Goal: Task Accomplishment & Management: Complete application form

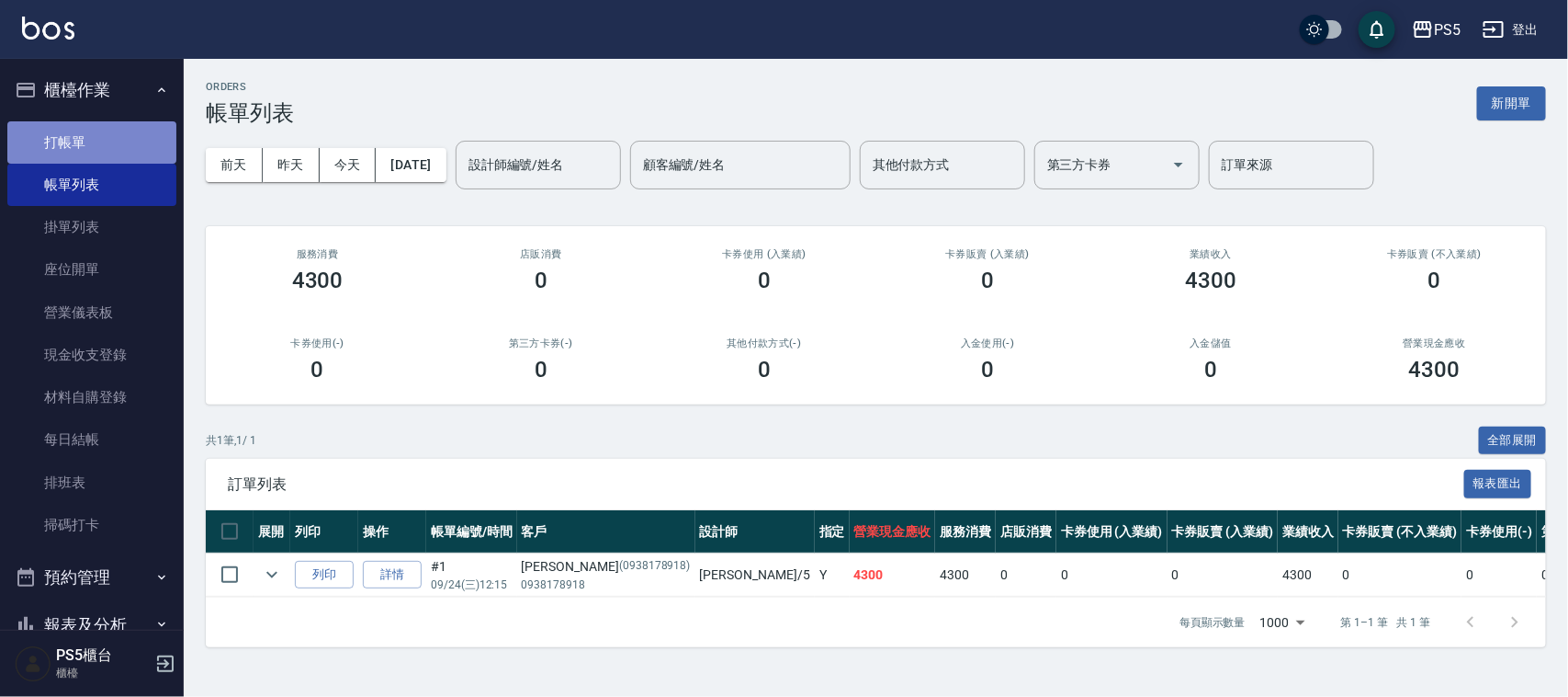
click at [99, 139] on link "打帳單" at bounding box center [91, 143] width 169 height 42
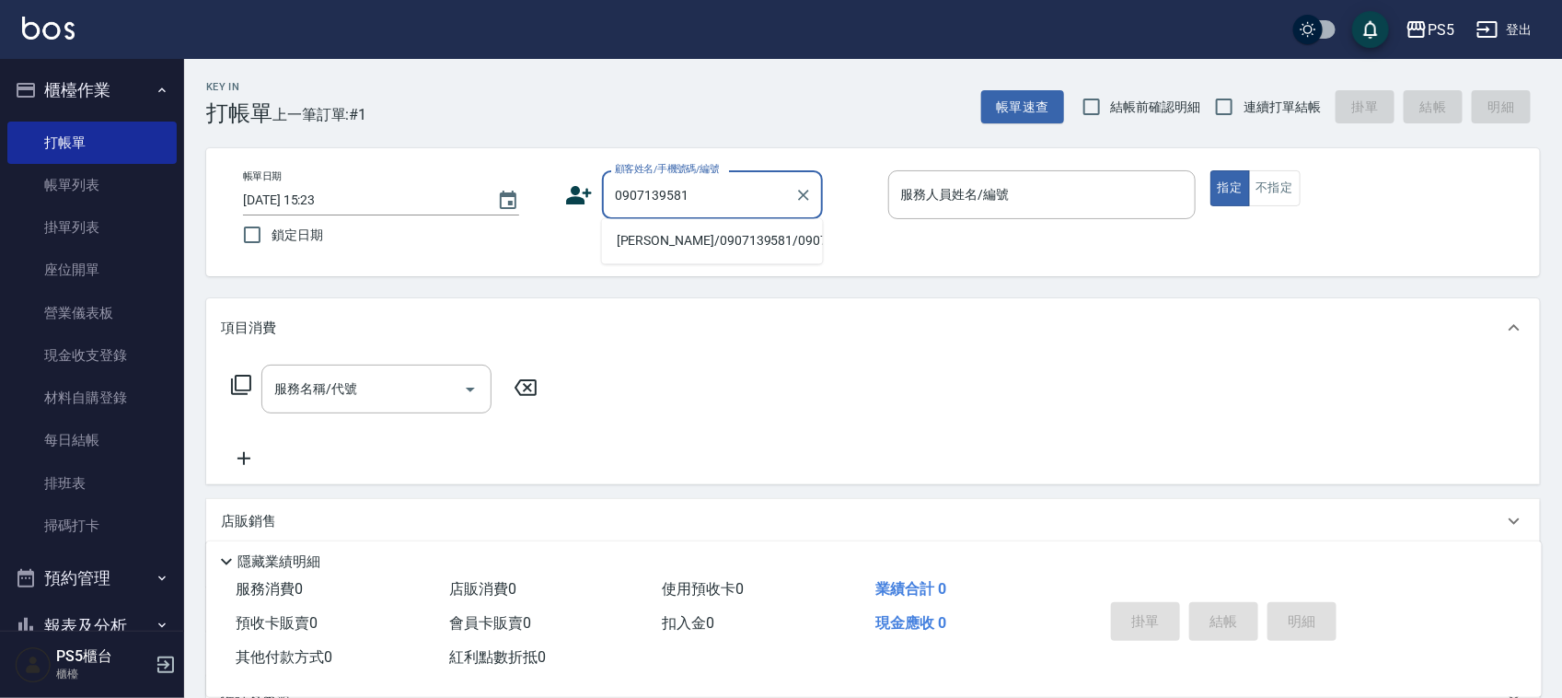
click at [632, 235] on li "[PERSON_NAME]/0907139581/0907139581" at bounding box center [712, 241] width 221 height 30
type input "[PERSON_NAME]/0907139581/0907139581"
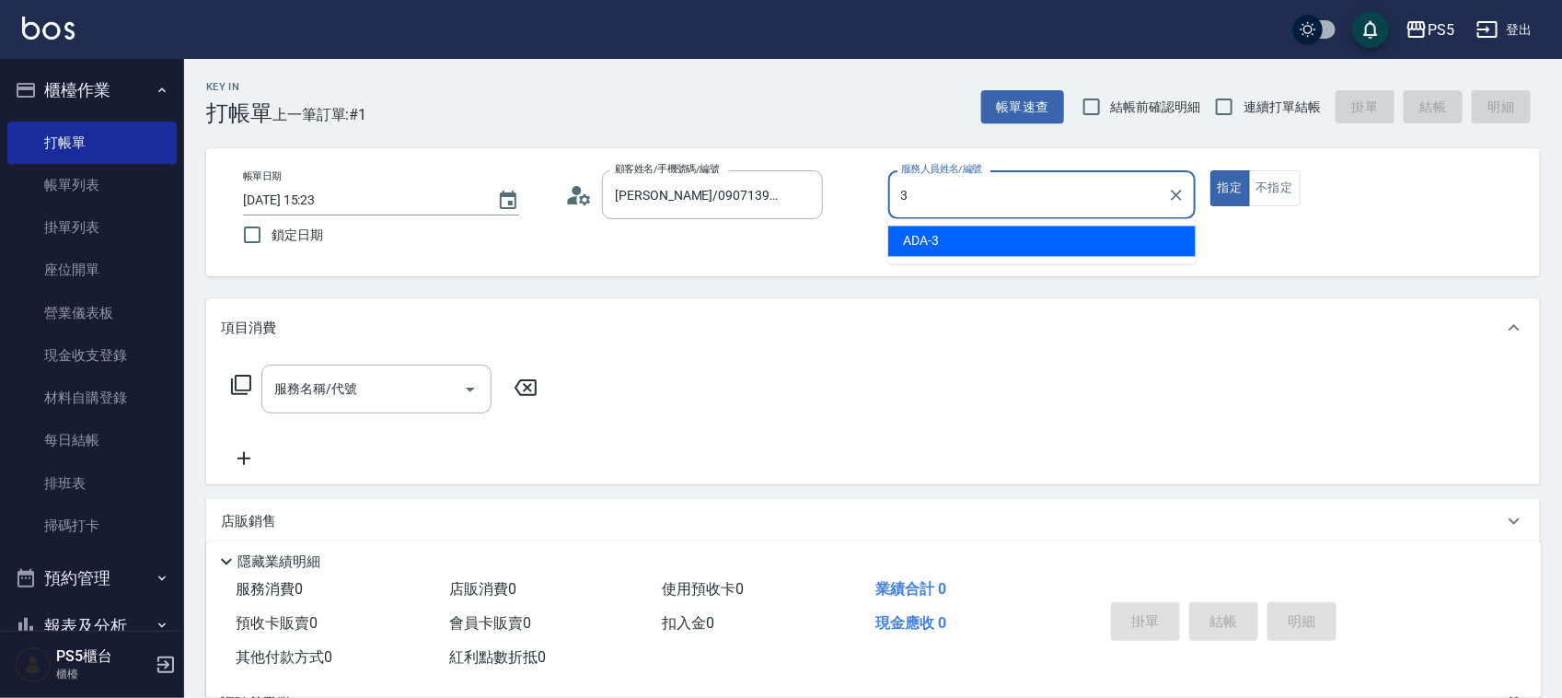
type input "ADA-3"
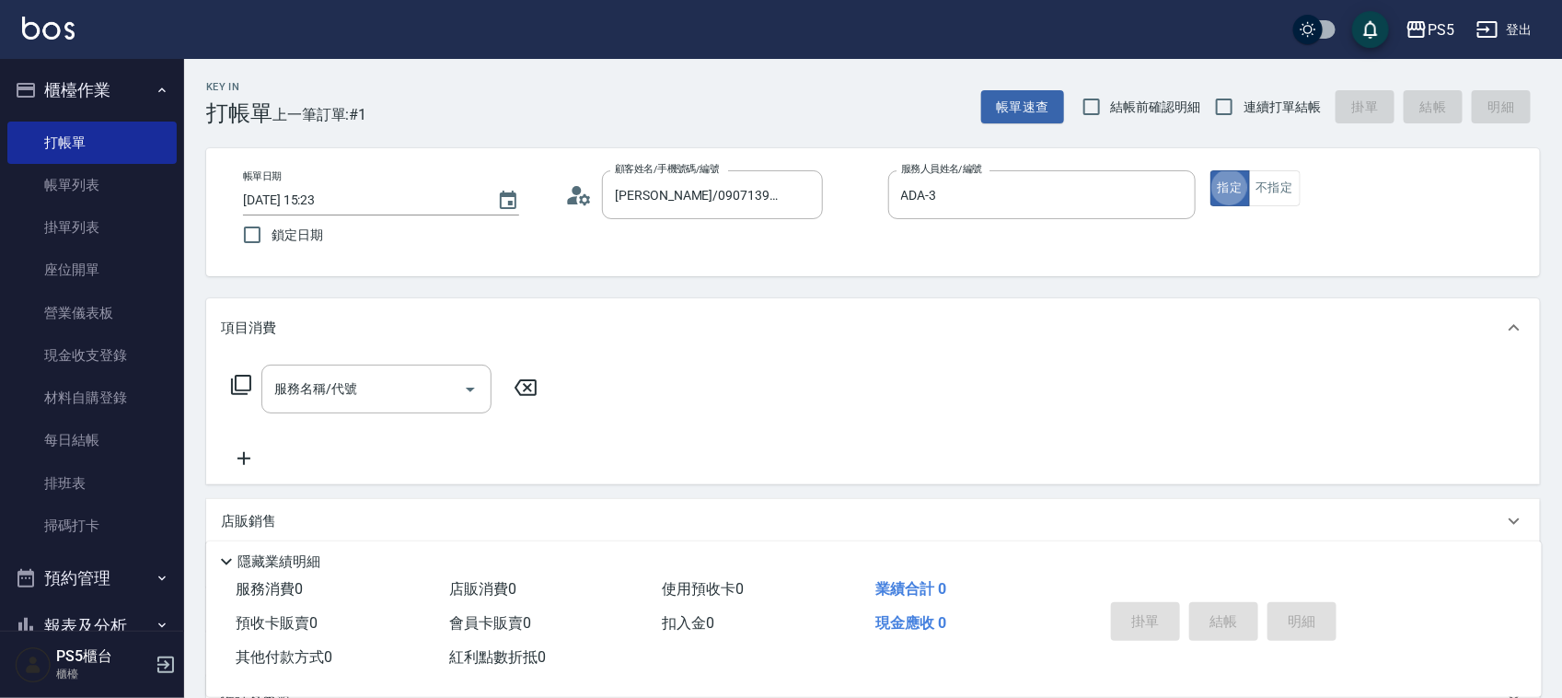
type button "true"
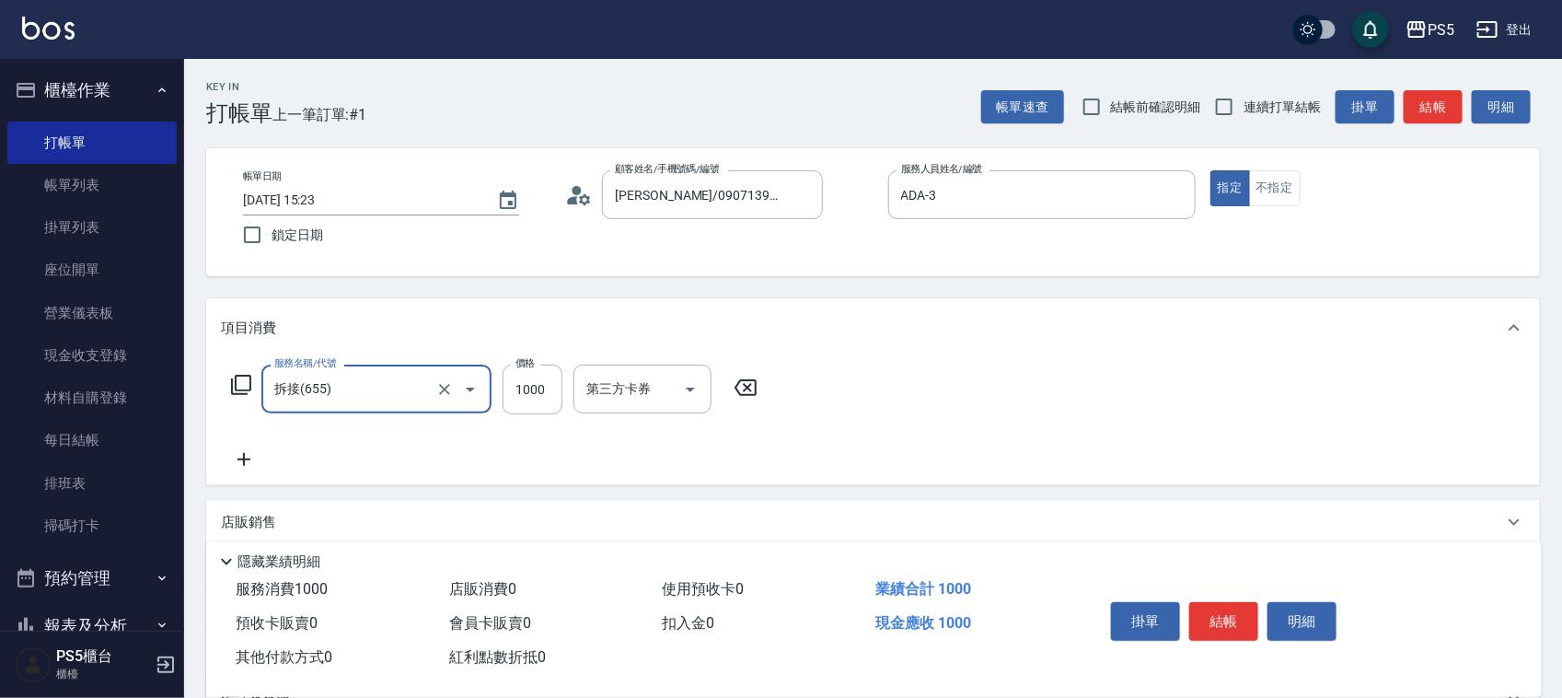
type input "拆接(655)"
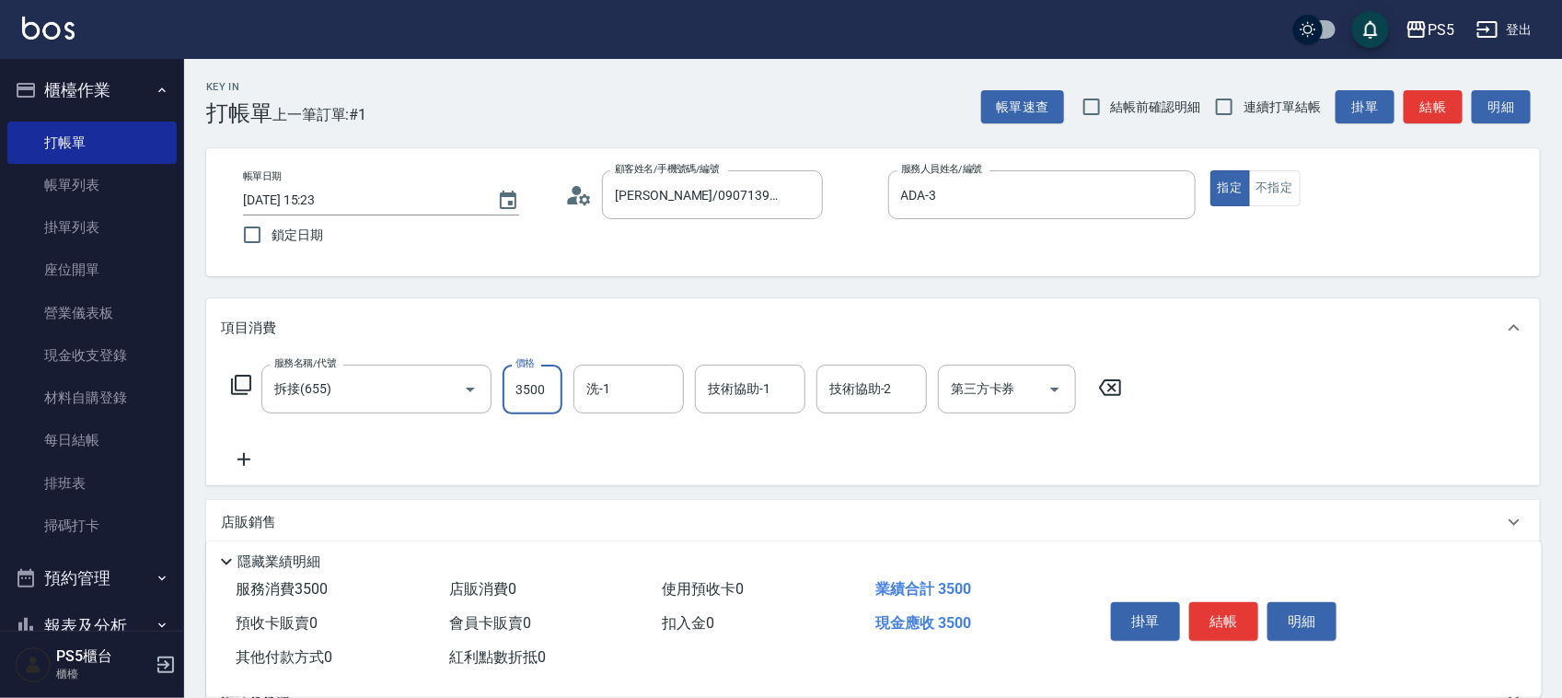
type input "3500"
click at [646, 269] on div "帳單日期 [DATE] 15:23 鎖定日期 顧客姓名/手機號碼/編號 [PERSON_NAME]/0907139581/0907139581 顧客姓名/手機…" at bounding box center [873, 212] width 1334 height 128
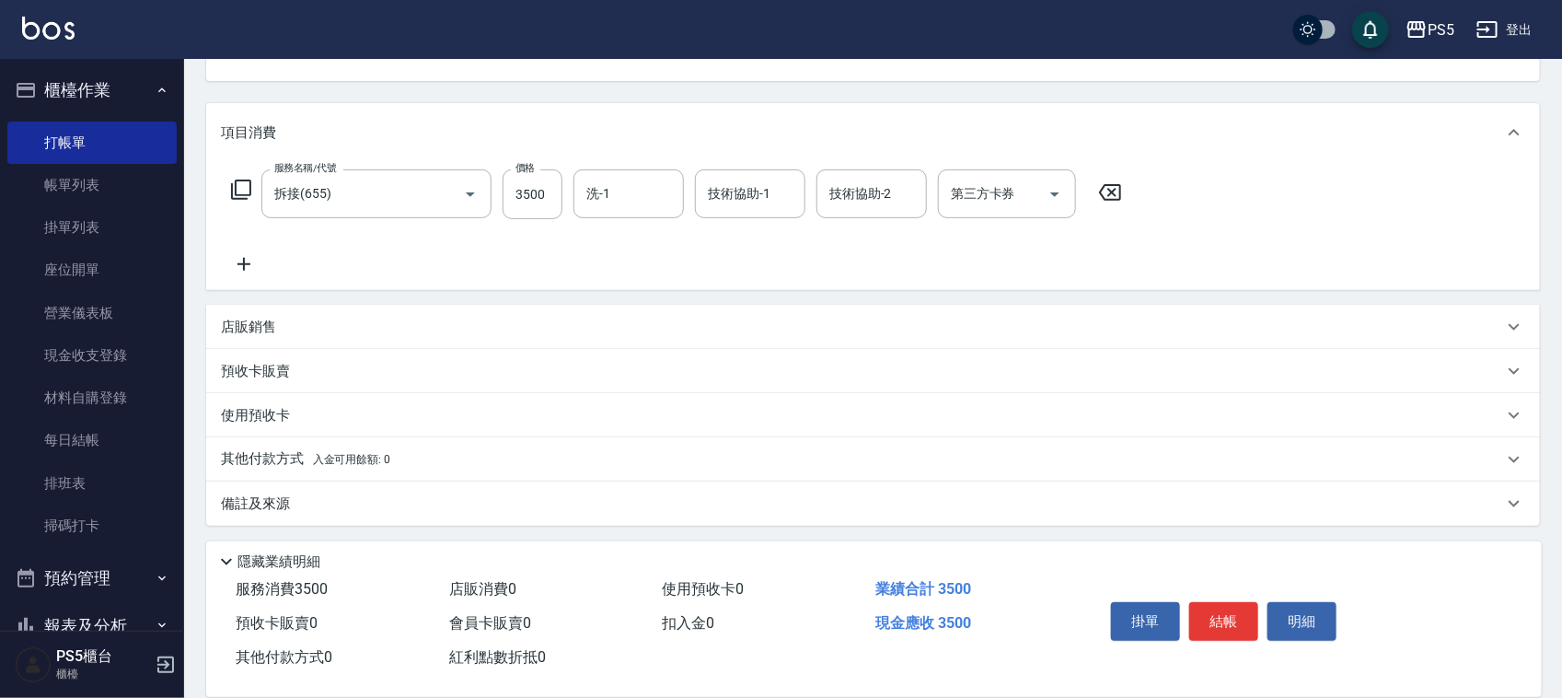
scroll to position [198, 0]
click at [287, 320] on div "店販銷售" at bounding box center [862, 324] width 1282 height 19
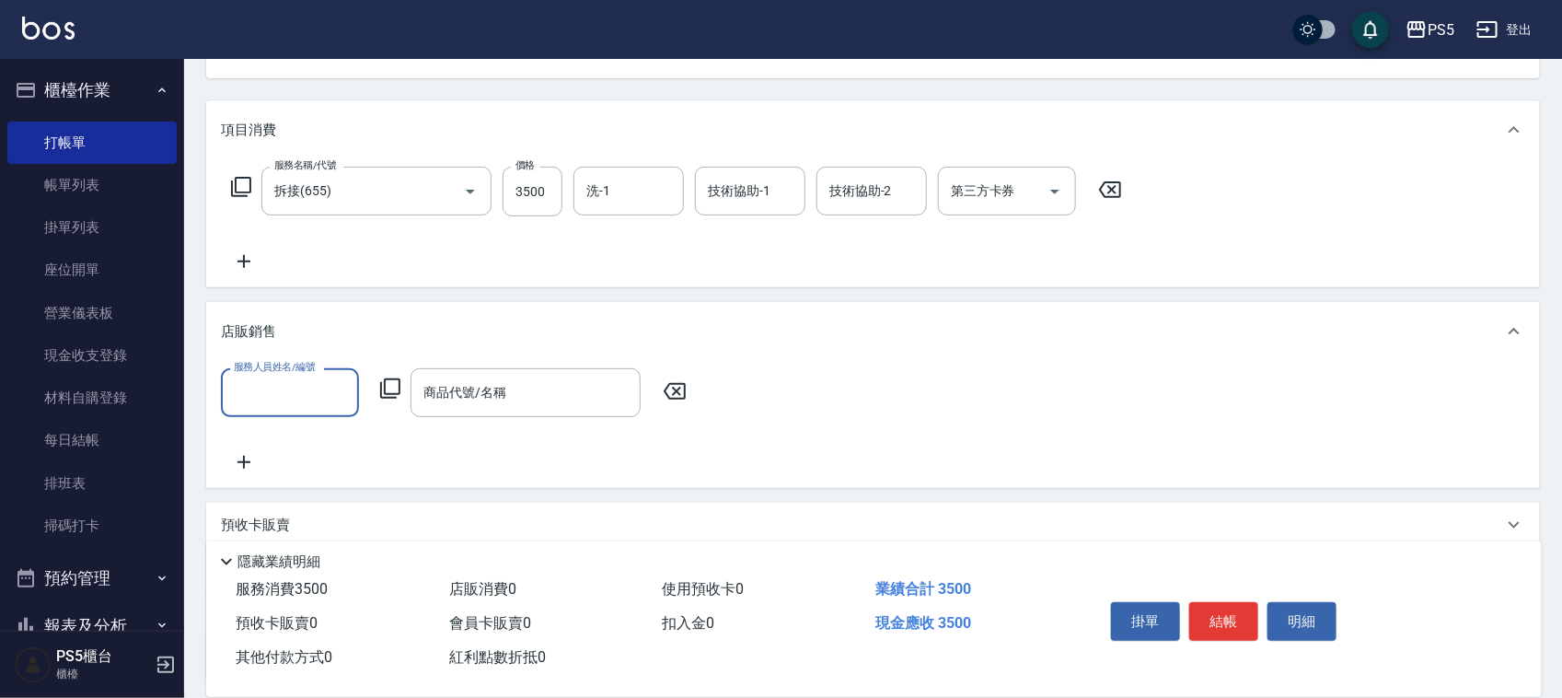
scroll to position [0, 0]
type input "ADA-3"
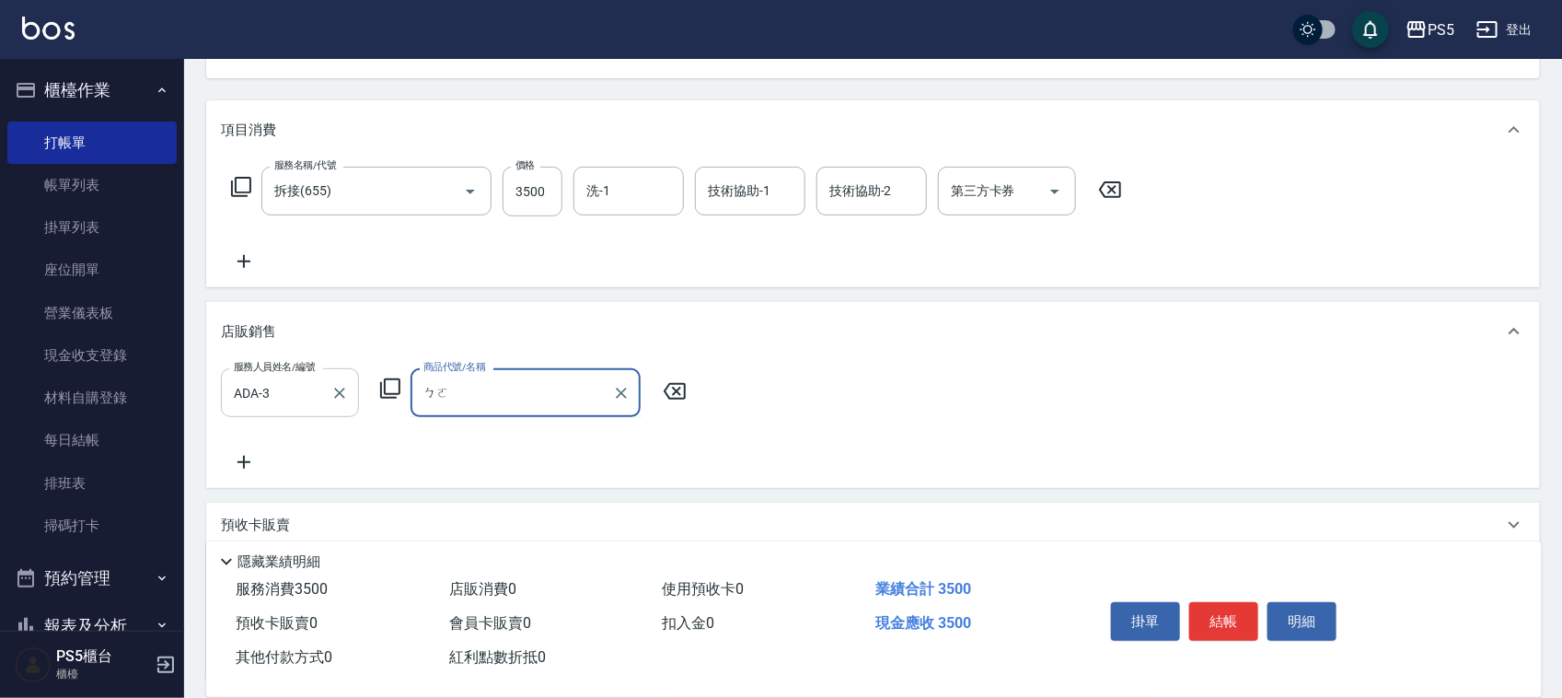
type input "ㄅ"
type input "迫"
type input "擘"
type input "搏"
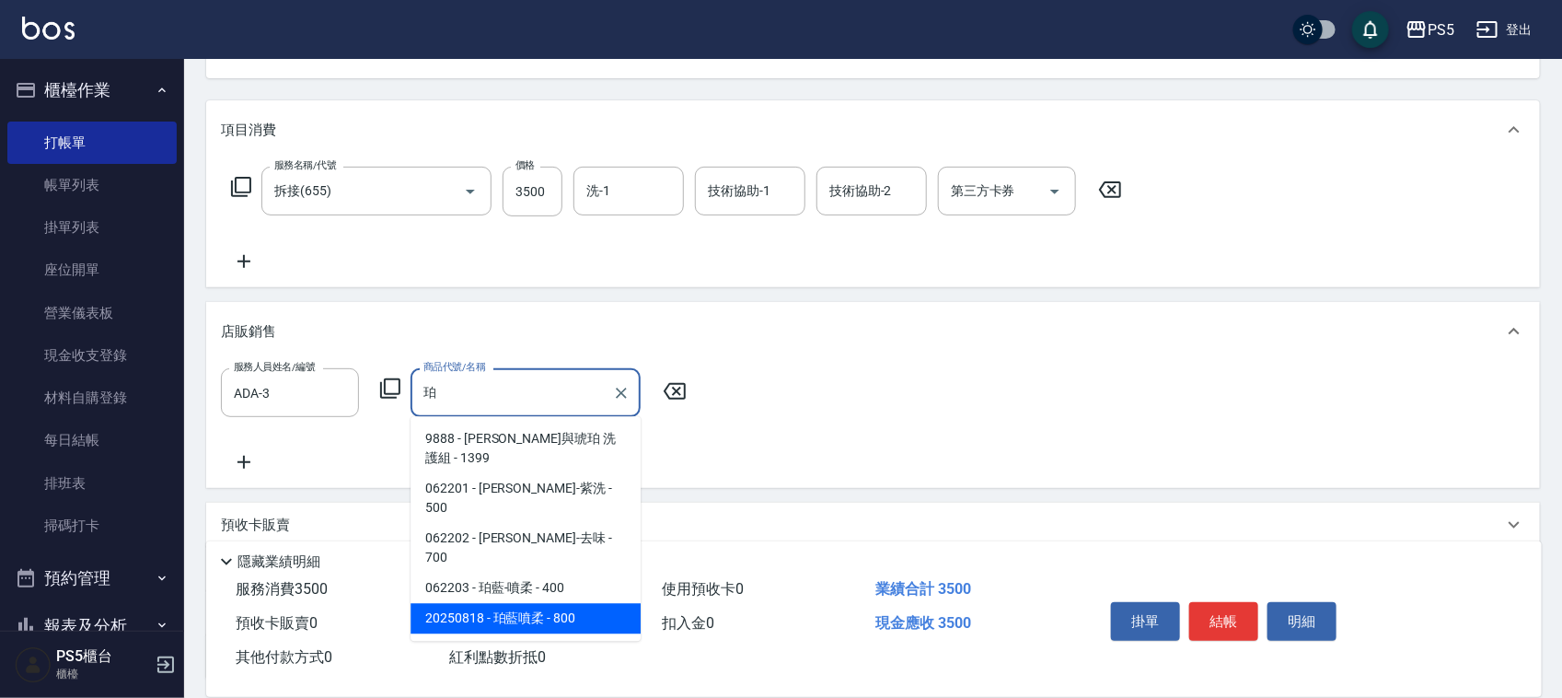
click at [574, 604] on span "20250818 - 珀藍噴柔 - 800" at bounding box center [526, 619] width 230 height 30
type input "珀藍噴柔"
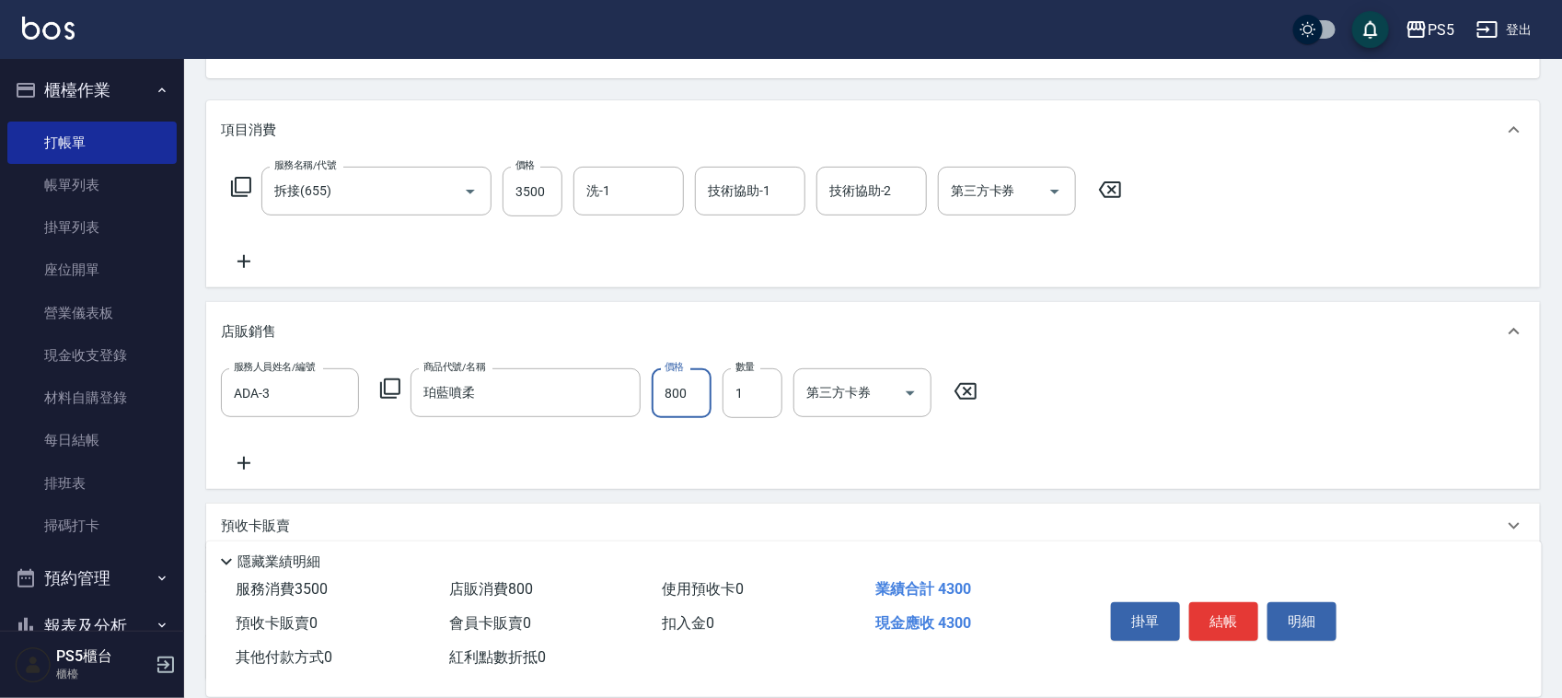
click at [779, 438] on div "服務人員姓名/編號 ADA-3 服務人員姓名/編號 商品代號/名稱 珀藍噴柔 商品代號/名稱 價格 800 價格 數量 1 數量 第三方卡券 第三方卡券" at bounding box center [873, 421] width 1304 height 106
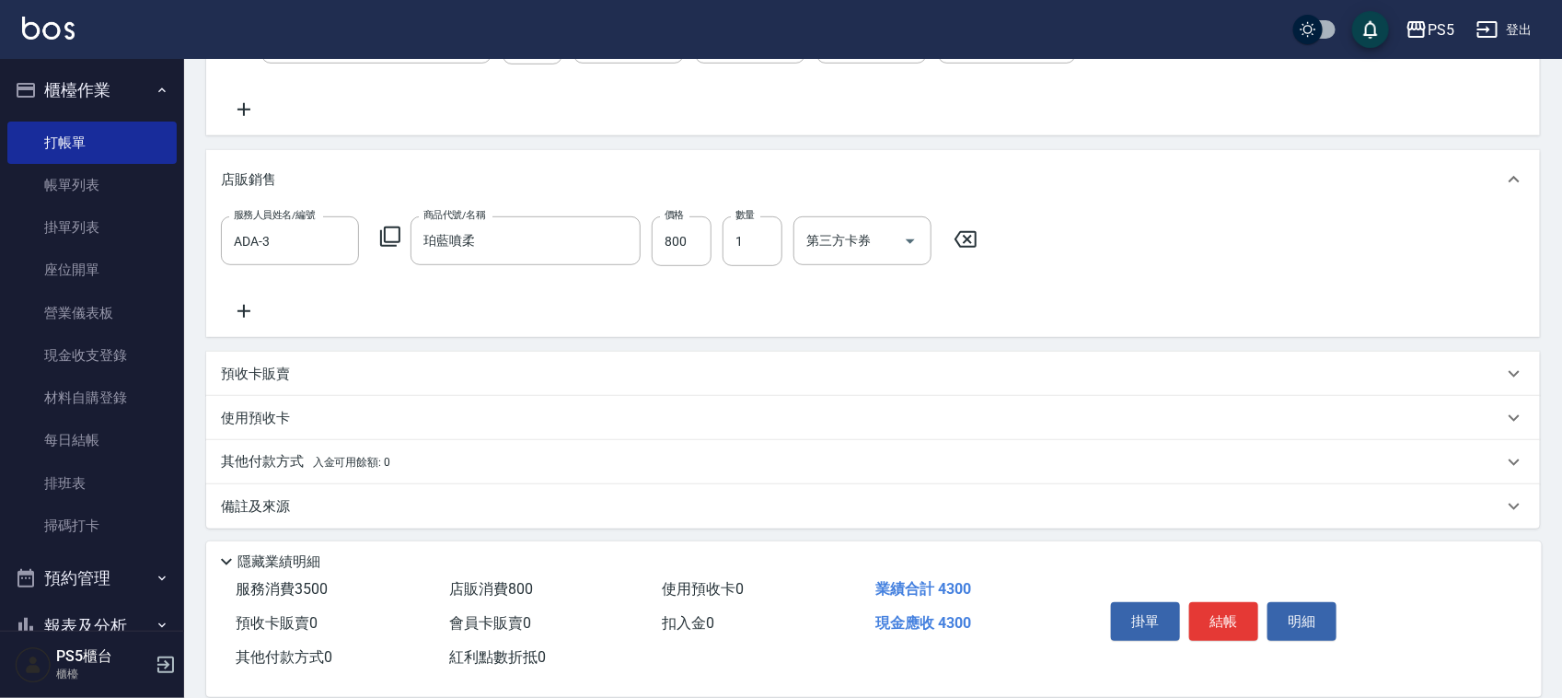
scroll to position [355, 0]
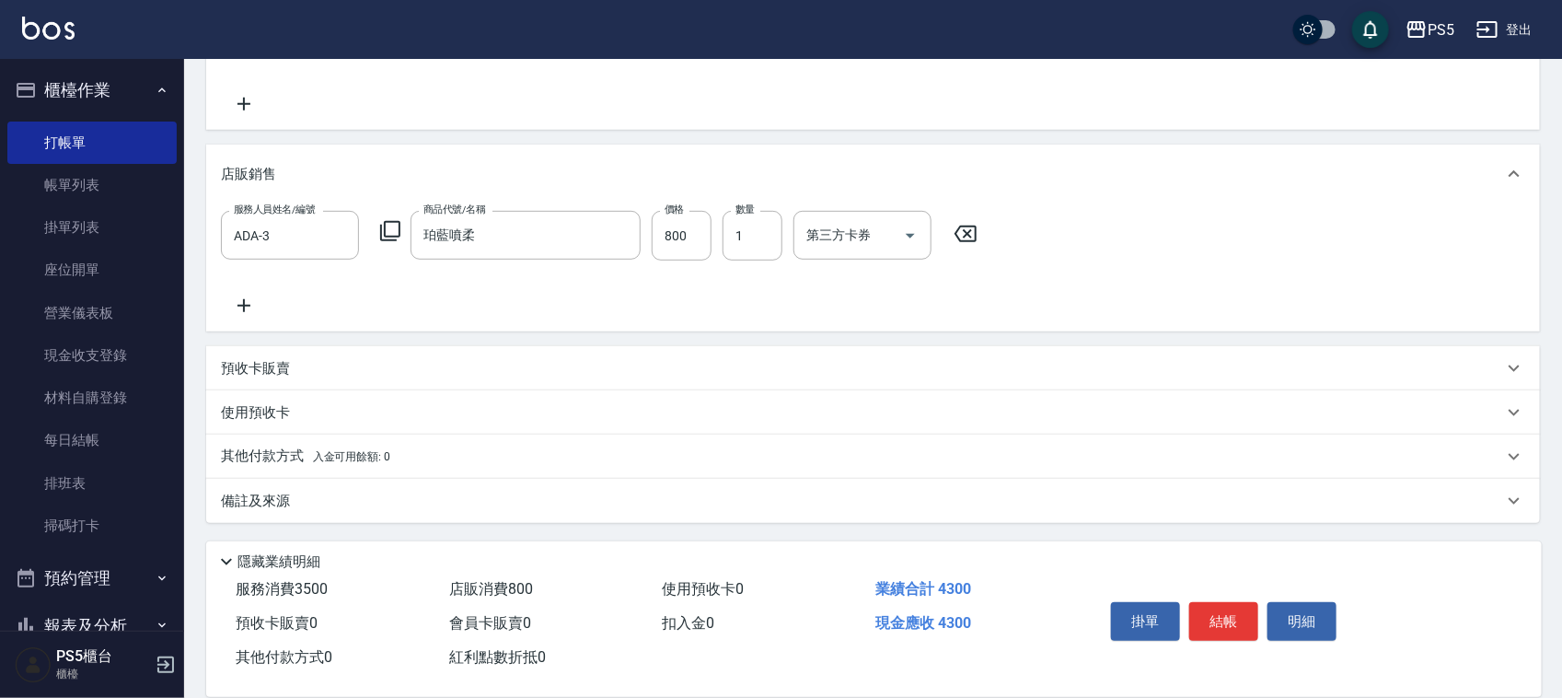
click at [286, 435] on div "其他付款方式 入金可用餘額: 0" at bounding box center [873, 457] width 1334 height 44
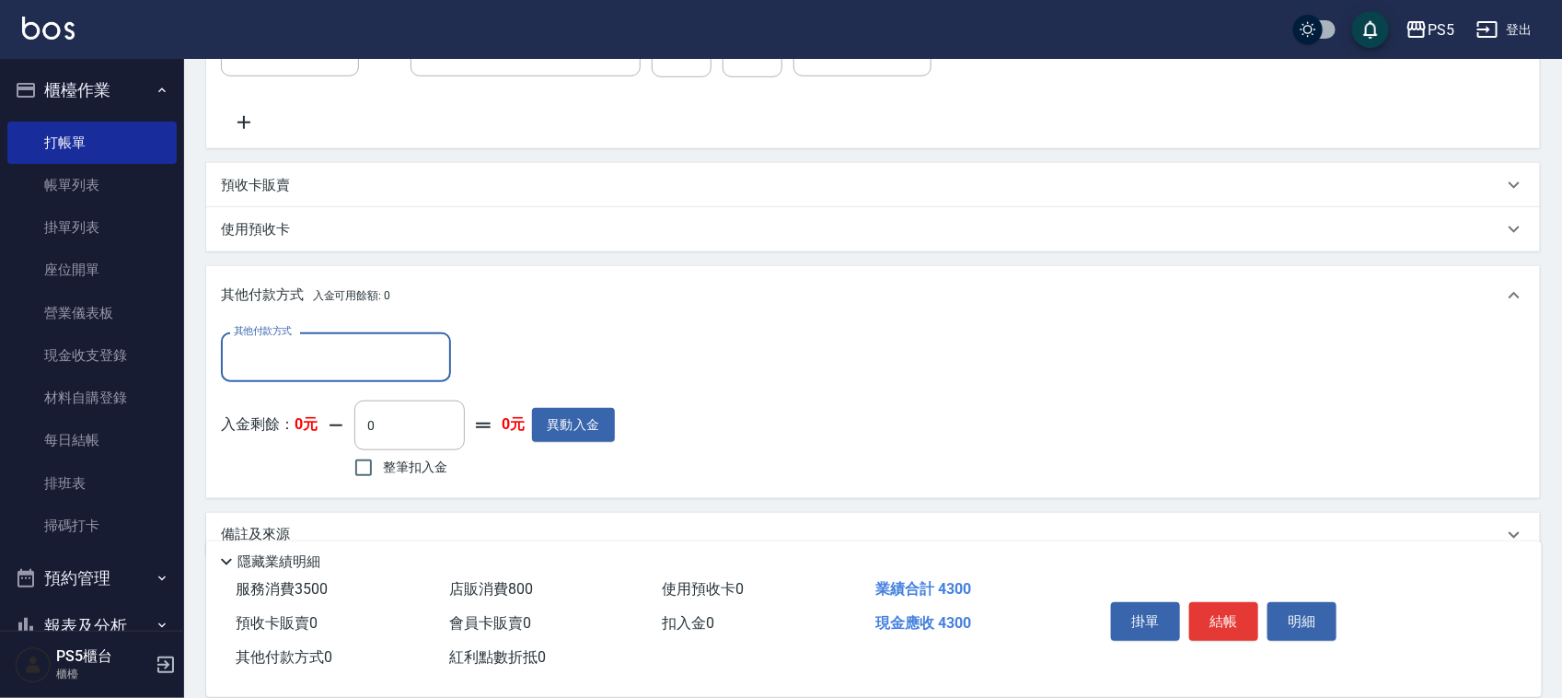
scroll to position [541, 0]
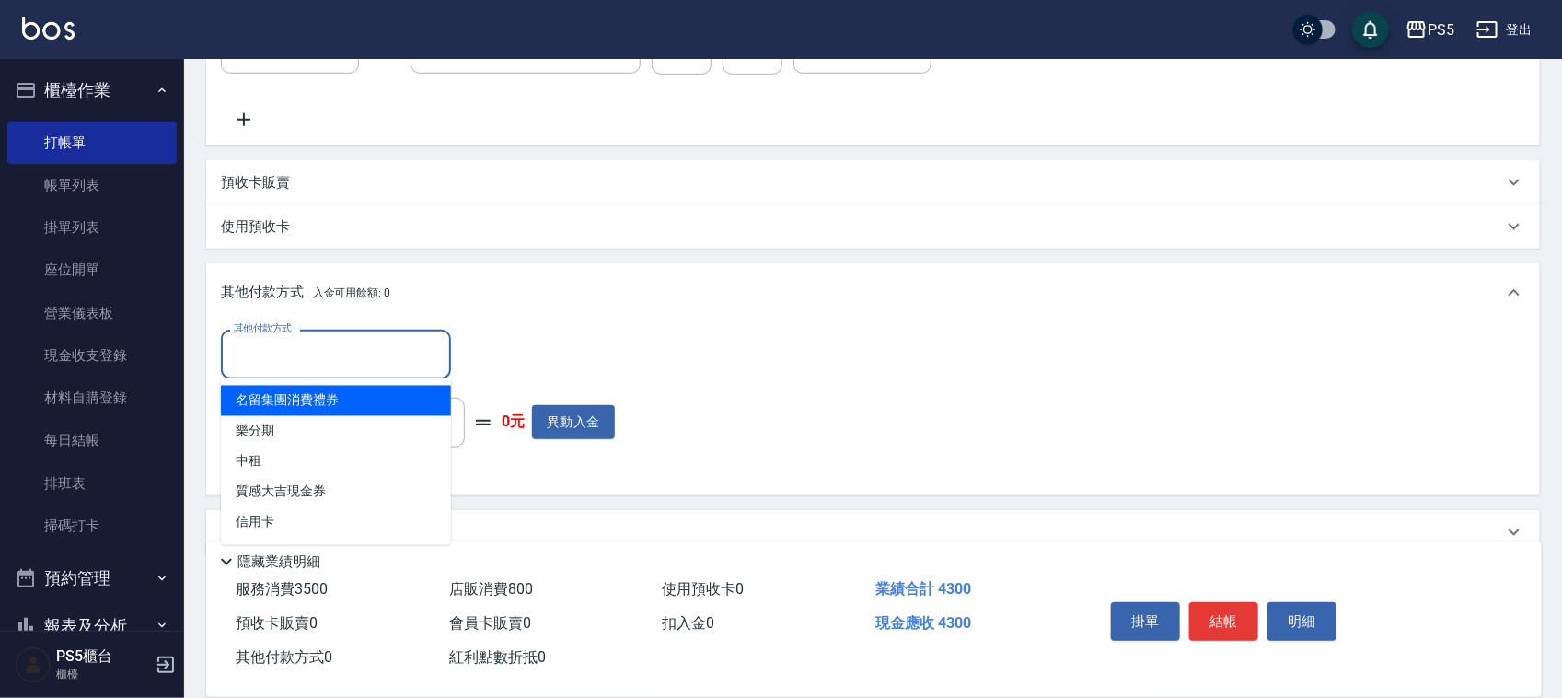
click at [352, 354] on input "其他付款方式" at bounding box center [336, 354] width 214 height 32
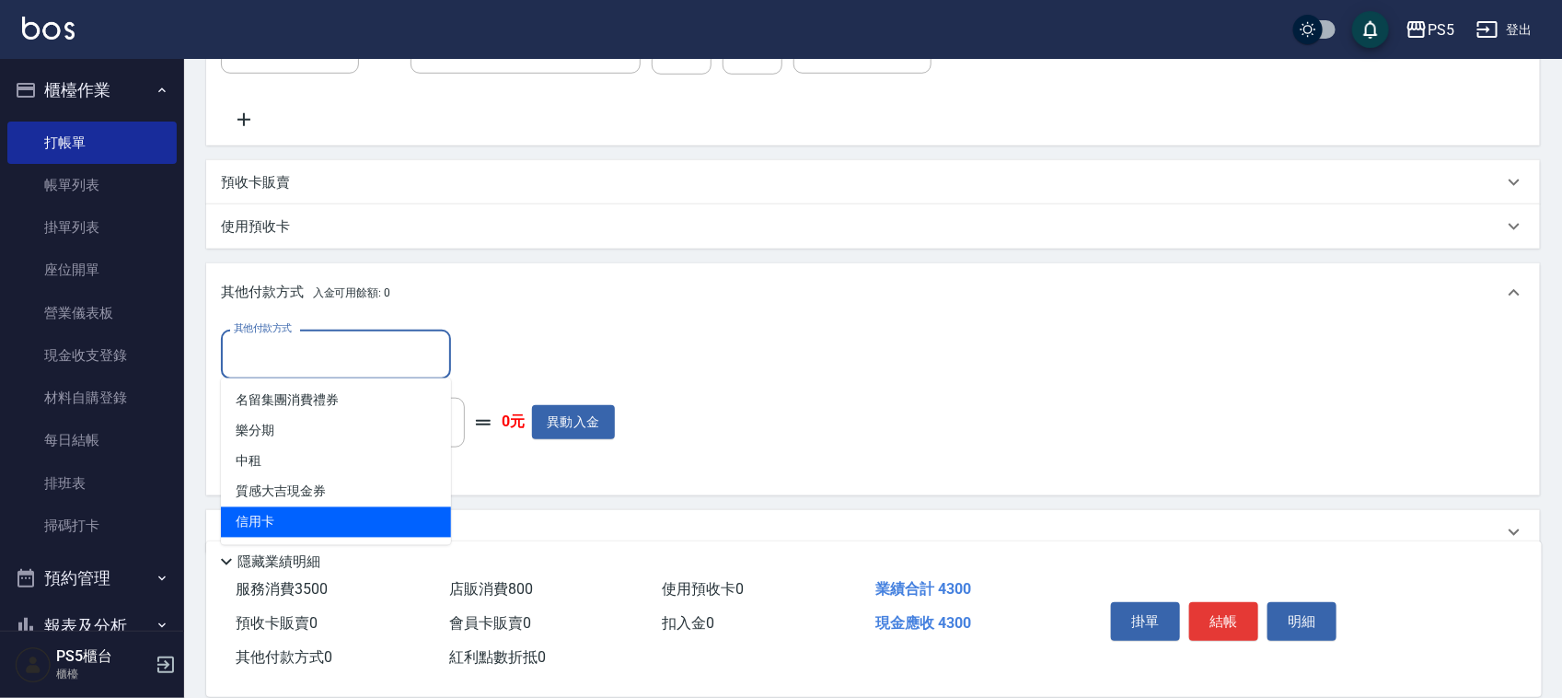
click at [313, 508] on span "信用卡" at bounding box center [336, 522] width 230 height 30
type input "信用卡"
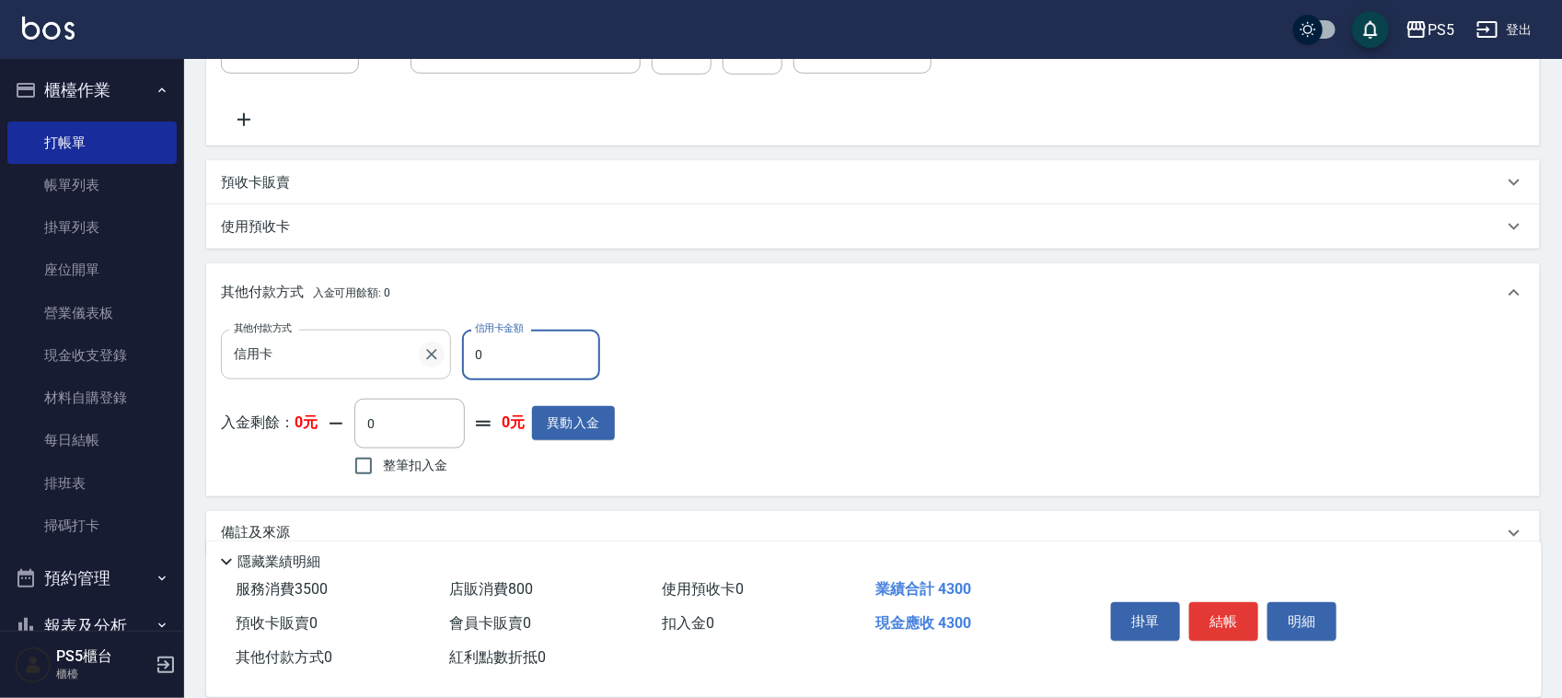
drag, startPoint x: 507, startPoint y: 337, endPoint x: 440, endPoint y: 350, distance: 68.4
click at [440, 350] on div "其他付款方式 信用卡 其他付款方式 信用卡金額 0 信用卡金額" at bounding box center [418, 355] width 394 height 50
type input "4300"
click at [1226, 602] on button "結帳" at bounding box center [1223, 621] width 69 height 39
